Goal: Task Accomplishment & Management: Manage account settings

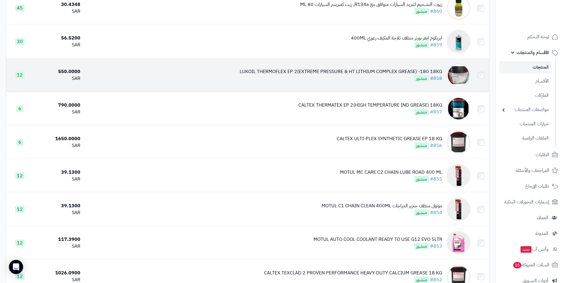
scroll to position [1840, 0]
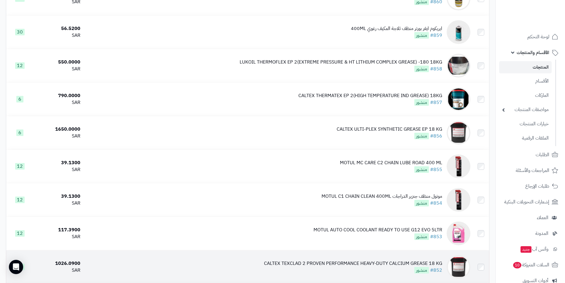
click at [379, 265] on div "CALTEX TEXCLAD 2 PROVEN PERFORMANCE HEAVY-DUTY CALCIUM GREASE 18 KG" at bounding box center [353, 263] width 178 height 7
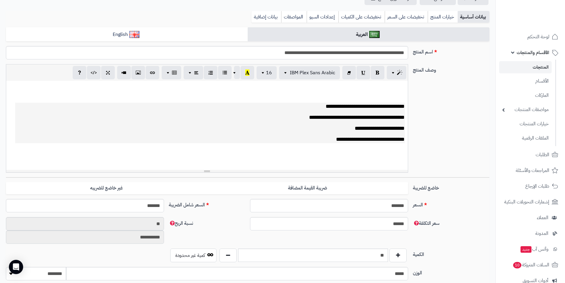
scroll to position [148, 0]
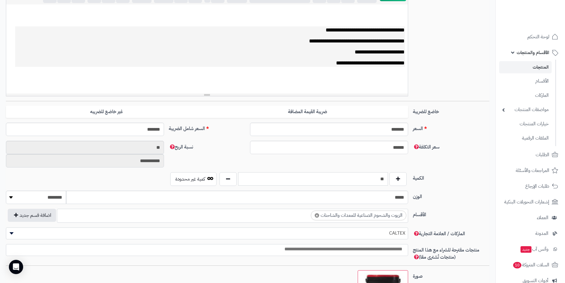
click at [381, 180] on input "**" at bounding box center [313, 178] width 150 height 13
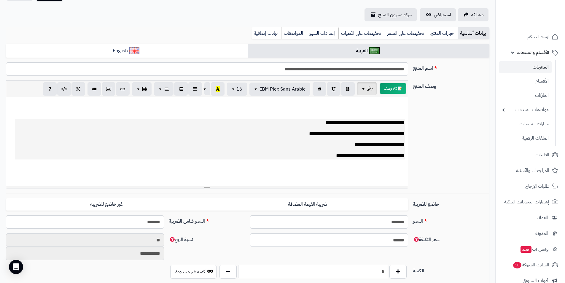
scroll to position [0, 0]
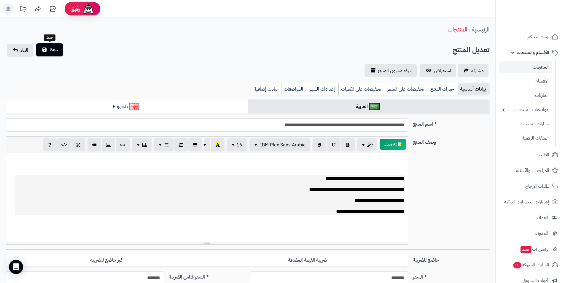
type input "*"
click at [51, 50] on span "حفظ" at bounding box center [53, 49] width 9 height 7
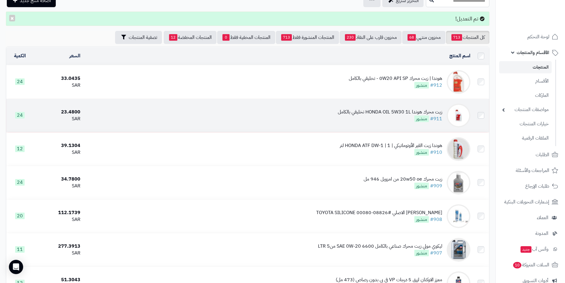
scroll to position [30, 0]
